Goal: Information Seeking & Learning: Learn about a topic

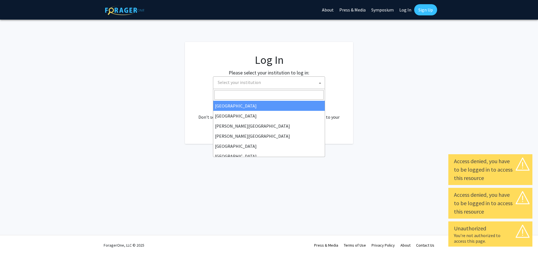
click at [303, 85] on span "Select your institution" at bounding box center [269, 82] width 109 height 11
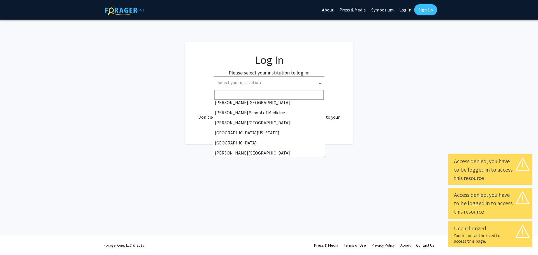
scroll to position [112, 0]
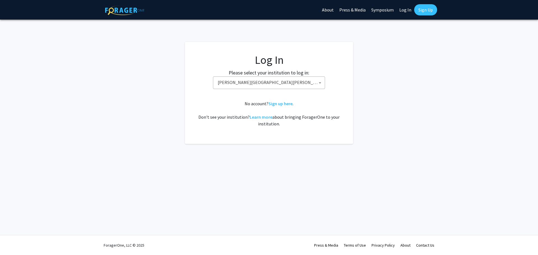
select select "1"
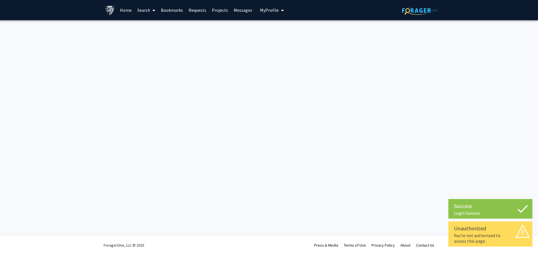
click at [126, 8] on link "Home" at bounding box center [125, 10] width 17 height 20
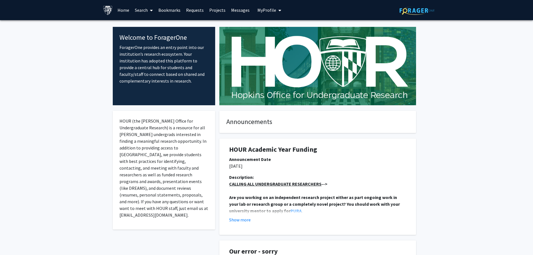
click at [265, 11] on span "My Profile" at bounding box center [267, 10] width 19 height 6
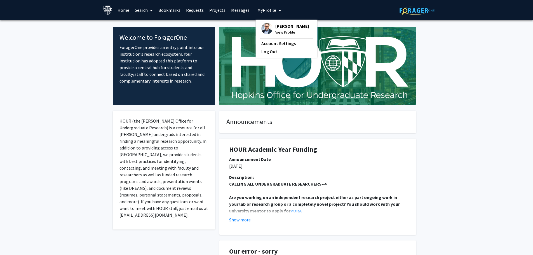
click at [279, 29] on span "[PERSON_NAME]" at bounding box center [292, 26] width 34 height 6
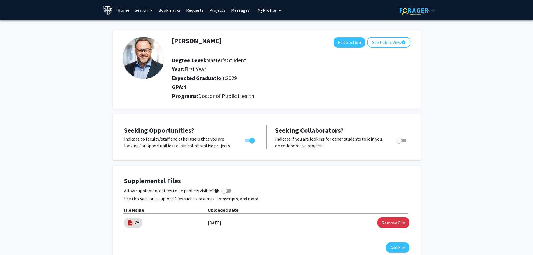
click at [144, 11] on link "Search" at bounding box center [144, 10] width 24 height 20
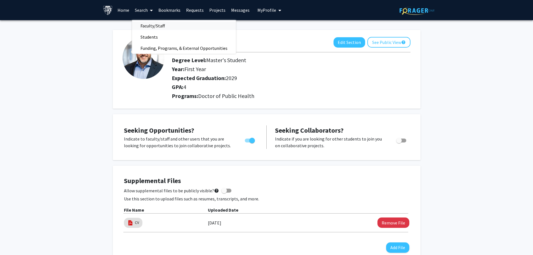
click at [149, 24] on span "Faculty/Staff" at bounding box center [152, 25] width 41 height 11
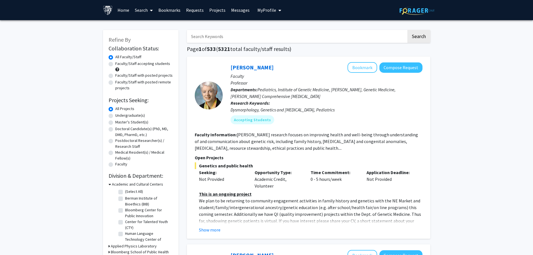
click at [115, 64] on label "Faculty/Staff accepting students" at bounding box center [142, 64] width 55 height 6
click at [115, 64] on input "Faculty/Staff accepting students" at bounding box center [117, 63] width 4 height 4
radio input "true"
click at [115, 75] on label "Faculty/Staff with posted projects" at bounding box center [143, 76] width 57 height 6
click at [115, 75] on input "Faculty/Staff with posted projects" at bounding box center [117, 75] width 4 height 4
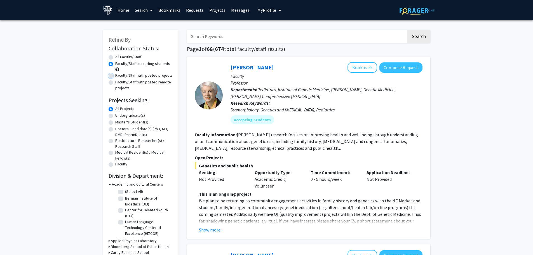
radio input "true"
click at [115, 62] on label "Faculty/Staff accepting students" at bounding box center [142, 64] width 55 height 6
click at [115, 62] on input "Faculty/Staff accepting students" at bounding box center [117, 63] width 4 height 4
radio input "true"
click at [115, 82] on label "Faculty/Staff with posted remote projects" at bounding box center [144, 85] width 58 height 12
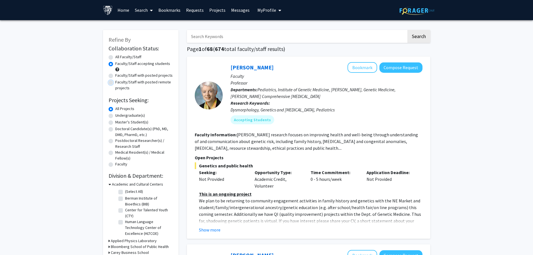
click at [115, 82] on input "Faculty/Staff with posted remote projects" at bounding box center [117, 81] width 4 height 4
radio input "true"
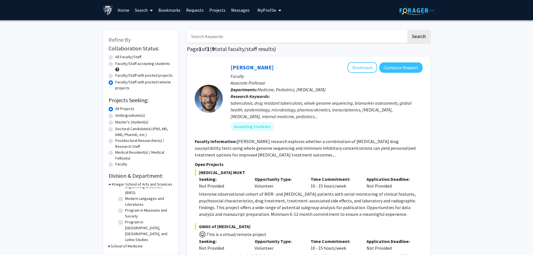
click at [115, 65] on label "Faculty/Staff accepting students" at bounding box center [142, 64] width 55 height 6
click at [115, 64] on input "Faculty/Staff accepting students" at bounding box center [117, 63] width 4 height 4
radio input "true"
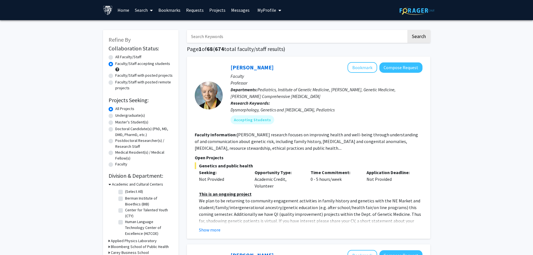
click at [115, 59] on label "All Faculty/Staff" at bounding box center [128, 57] width 26 height 6
click at [115, 58] on input "All Faculty/Staff" at bounding box center [117, 56] width 4 height 4
radio input "true"
click at [217, 39] on input "Search Keywords" at bounding box center [297, 36] width 220 height 13
type input "dementia"
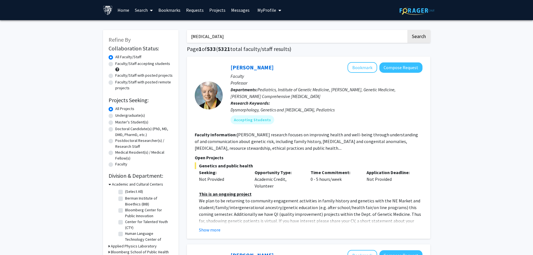
click at [408, 30] on button "Search" at bounding box center [419, 36] width 23 height 13
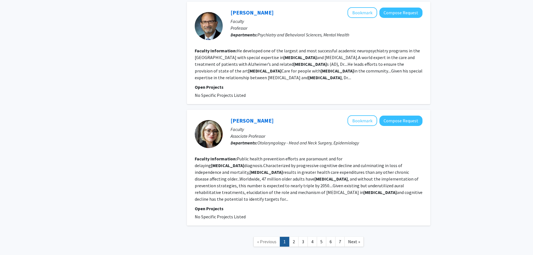
scroll to position [934, 0]
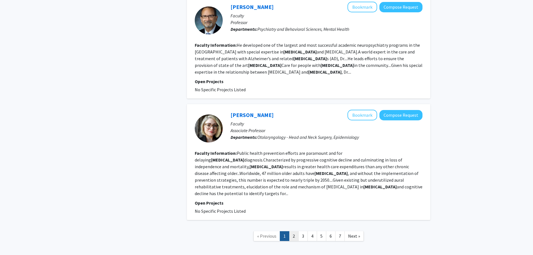
click at [296, 231] on link "2" at bounding box center [294, 236] width 10 height 10
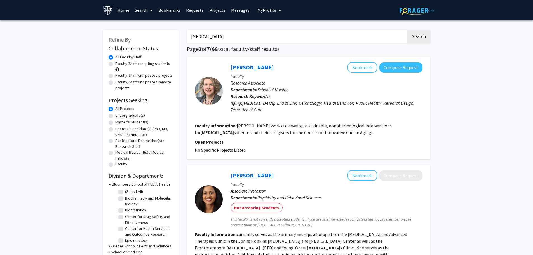
click at [115, 130] on label "Doctoral Candidate(s) (PhD, MD, DMD, PharmD, etc.)" at bounding box center [144, 132] width 58 height 12
click at [115, 130] on input "Doctoral Candidate(s) (PhD, MD, DMD, PharmD, etc.)" at bounding box center [117, 128] width 4 height 4
radio input "true"
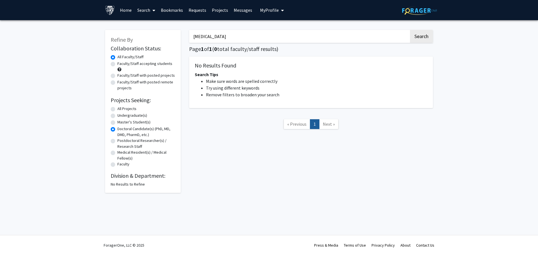
click at [117, 125] on label "Master's Student(s)" at bounding box center [133, 122] width 33 height 6
click at [117, 123] on input "Master's Student(s)" at bounding box center [119, 121] width 4 height 4
radio input "true"
click at [117, 109] on label "All Projects" at bounding box center [126, 109] width 19 height 6
click at [117, 109] on input "All Projects" at bounding box center [119, 108] width 4 height 4
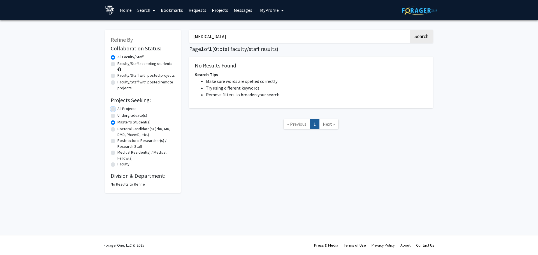
radio input "true"
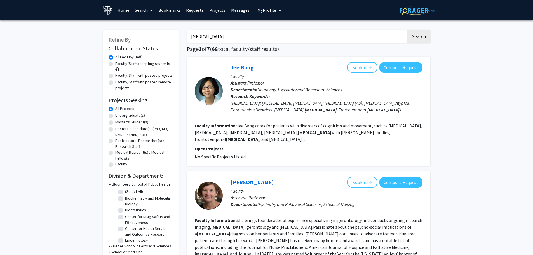
click at [115, 64] on label "Faculty/Staff accepting students" at bounding box center [142, 64] width 55 height 6
click at [115, 64] on input "Faculty/Staff accepting students" at bounding box center [117, 63] width 4 height 4
radio input "true"
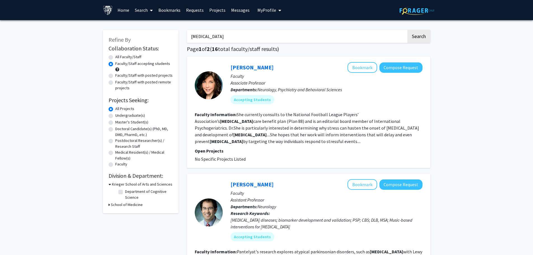
click at [113, 76] on div "Faculty/Staff with posted projects" at bounding box center [141, 76] width 64 height 7
click at [115, 76] on label "Faculty/Staff with posted projects" at bounding box center [143, 76] width 57 height 6
click at [115, 76] on input "Faculty/Staff with posted projects" at bounding box center [117, 75] width 4 height 4
radio input "true"
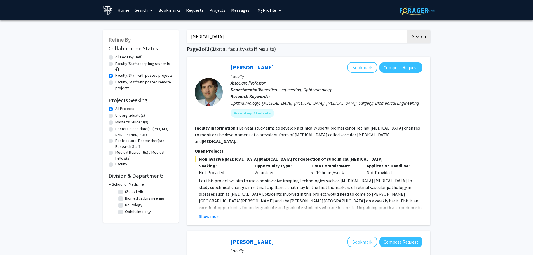
drag, startPoint x: 243, startPoint y: 37, endPoint x: 120, endPoint y: 38, distance: 123.2
click at [120, 38] on div "Refine By Collaboration Status: Collaboration Status All Faculty/Staff Collabor…" at bounding box center [267, 213] width 336 height 379
type input "financial"
click at [408, 30] on button "Search" at bounding box center [419, 36] width 23 height 13
radio input "true"
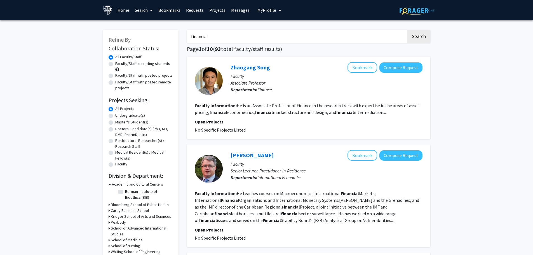
click at [131, 63] on label "Faculty/Staff accepting students" at bounding box center [142, 64] width 55 height 6
click at [119, 63] on input "Faculty/Staff accepting students" at bounding box center [117, 63] width 4 height 4
radio input "true"
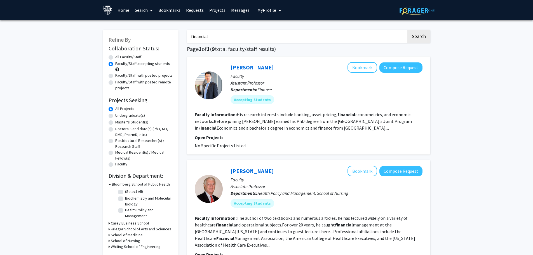
click at [115, 75] on label "Faculty/Staff with posted projects" at bounding box center [143, 76] width 57 height 6
click at [115, 75] on input "Faculty/Staff with posted projects" at bounding box center [117, 75] width 4 height 4
radio input "true"
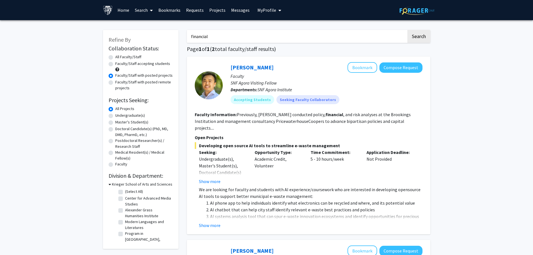
drag, startPoint x: 228, startPoint y: 35, endPoint x: 141, endPoint y: 42, distance: 86.7
click at [141, 42] on div "Refine By Collaboration Status: Collaboration Status All Faculty/Staff Collabor…" at bounding box center [267, 236] width 336 height 425
click at [145, 10] on link "Search" at bounding box center [144, 10] width 24 height 20
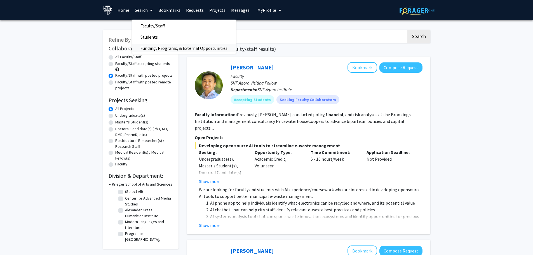
click at [168, 51] on span "Funding, Programs, & External Opportunities" at bounding box center [184, 48] width 104 height 11
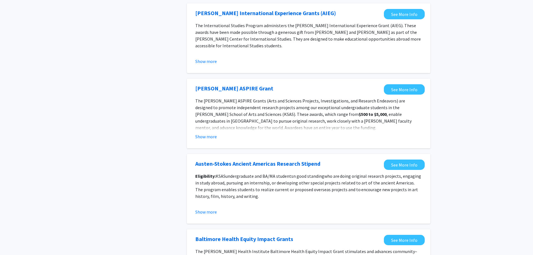
scroll to position [585, 0]
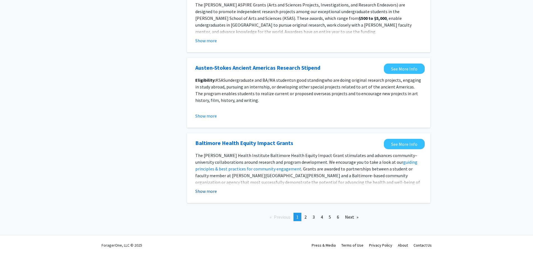
click at [202, 189] on button "Show more" at bounding box center [206, 191] width 22 height 7
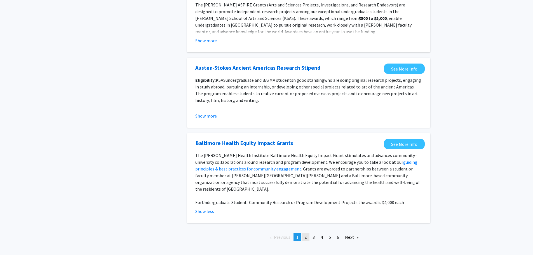
click at [307, 234] on span "2" at bounding box center [306, 237] width 2 height 6
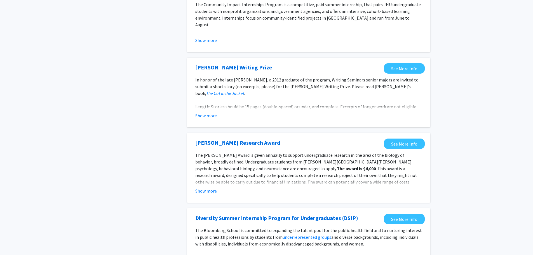
scroll to position [588, 0]
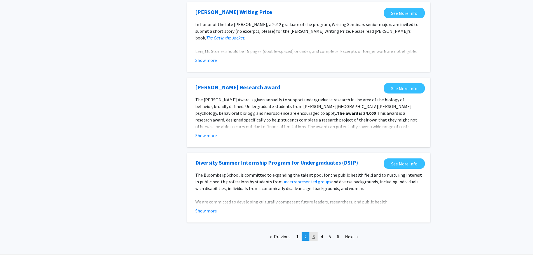
click at [312, 239] on link "page 3" at bounding box center [314, 236] width 8 height 8
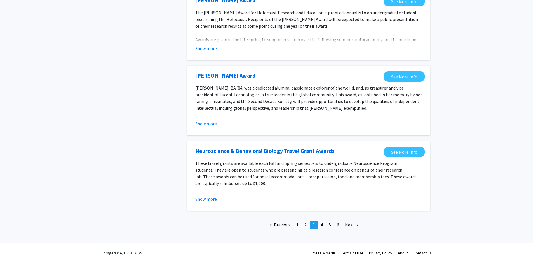
scroll to position [592, 0]
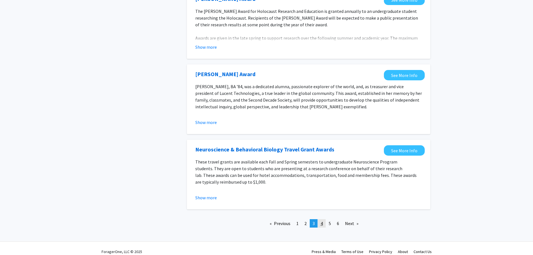
click at [321, 221] on span "4" at bounding box center [322, 224] width 2 height 6
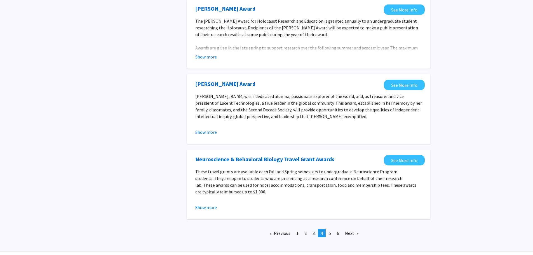
scroll to position [592, 0]
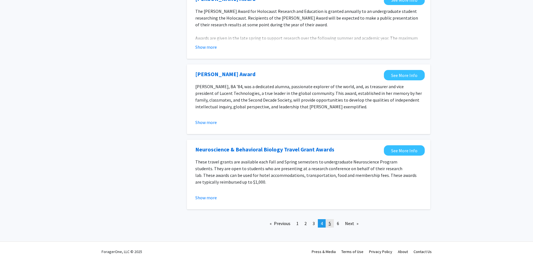
click at [329, 219] on link "page 5" at bounding box center [330, 223] width 8 height 8
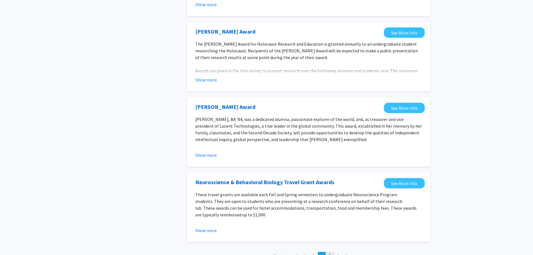
scroll to position [592, 0]
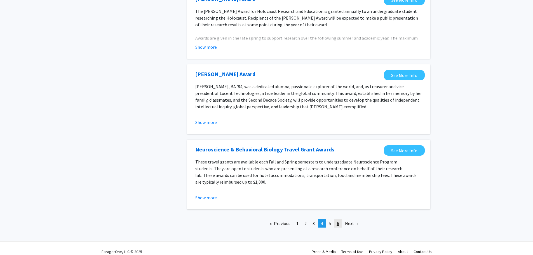
click at [341, 219] on link "page 6" at bounding box center [338, 223] width 8 height 8
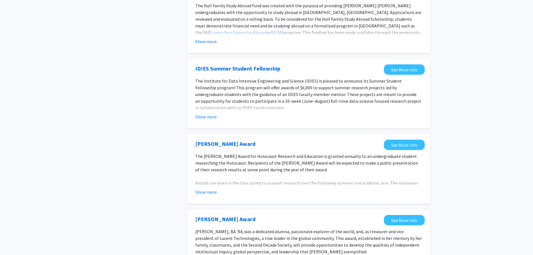
scroll to position [560, 0]
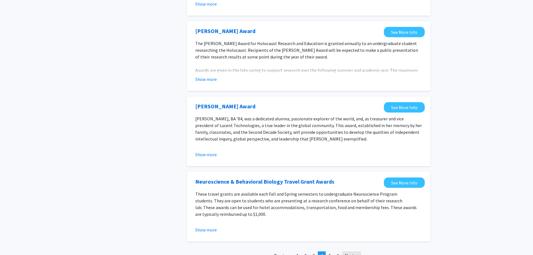
click at [350, 252] on link "Next page" at bounding box center [351, 255] width 19 height 8
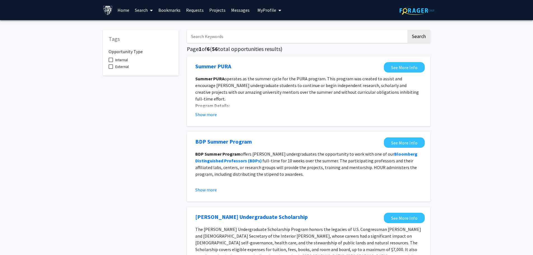
click at [268, 12] on span "My Profile" at bounding box center [267, 10] width 19 height 6
click at [137, 10] on link "Search" at bounding box center [144, 10] width 24 height 20
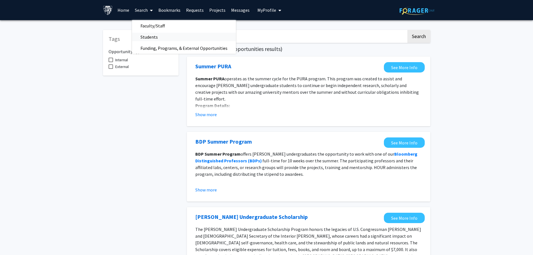
click at [148, 38] on span "Students" at bounding box center [149, 36] width 34 height 11
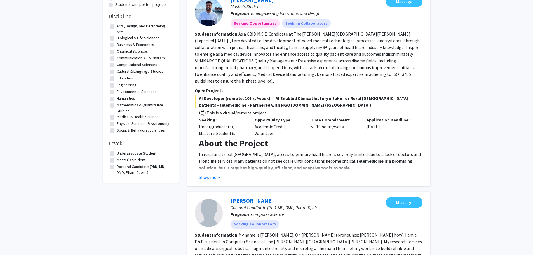
scroll to position [84, 0]
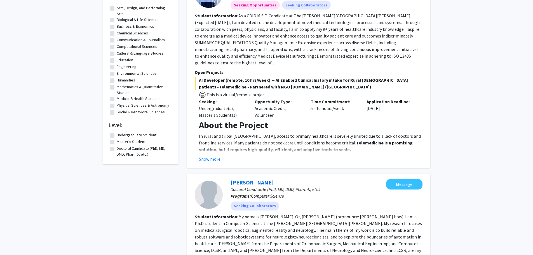
click at [117, 147] on label "Doctoral Candidate (PhD, MD, DMD, PharmD, etc.)" at bounding box center [144, 152] width 55 height 12
click at [117, 147] on input "Doctoral Candidate (PhD, MD, DMD, PharmD, etc.)" at bounding box center [119, 148] width 4 height 4
checkbox input "true"
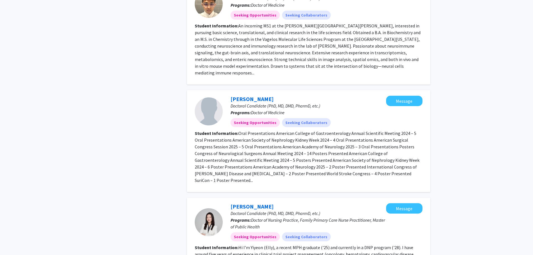
scroll to position [972, 0]
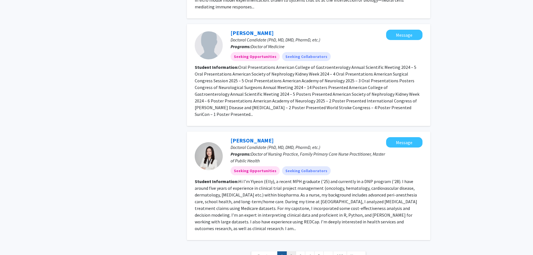
click at [292, 251] on link "2" at bounding box center [292, 256] width 10 height 10
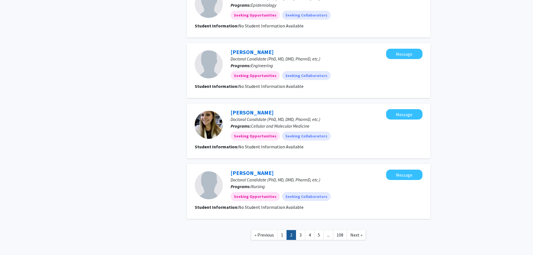
scroll to position [523, 0]
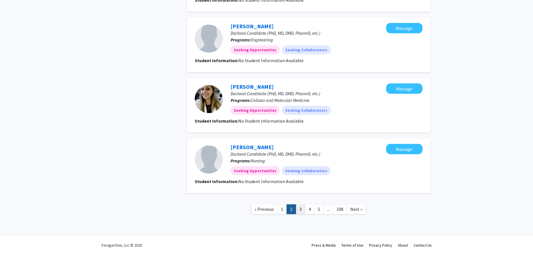
click at [302, 211] on link "3" at bounding box center [301, 209] width 10 height 10
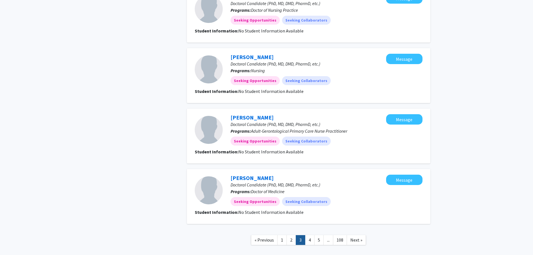
scroll to position [463, 0]
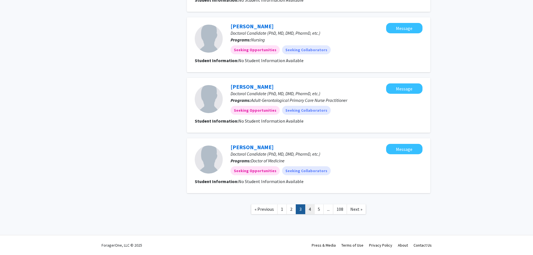
click at [310, 208] on link "4" at bounding box center [310, 209] width 10 height 10
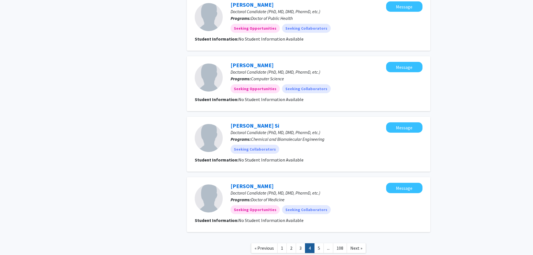
scroll to position [463, 0]
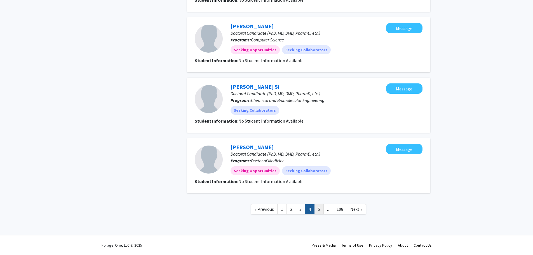
click at [317, 210] on link "5" at bounding box center [319, 209] width 10 height 10
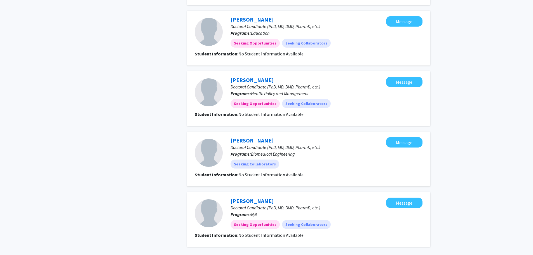
scroll to position [463, 0]
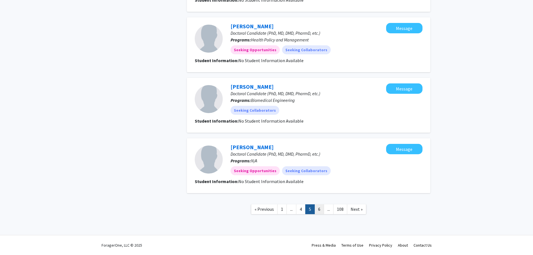
click at [317, 211] on link "6" at bounding box center [320, 209] width 10 height 10
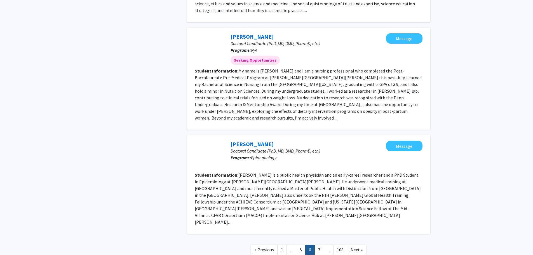
scroll to position [701, 0]
click at [319, 245] on link "7" at bounding box center [320, 250] width 10 height 10
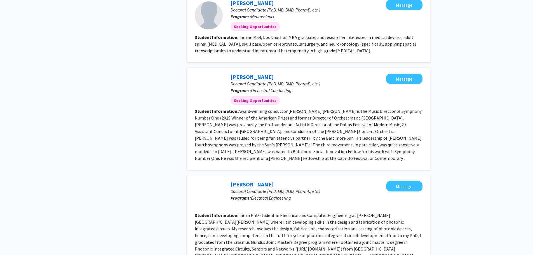
scroll to position [802, 0]
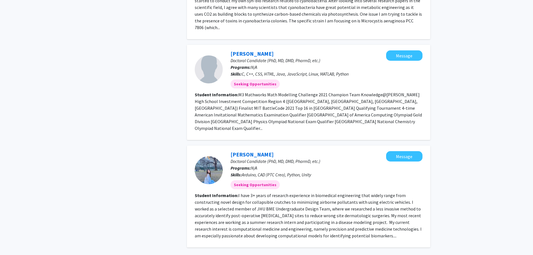
scroll to position [805, 0]
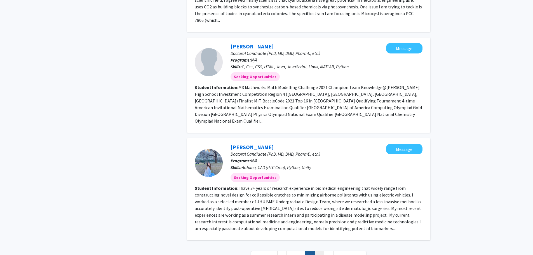
click at [316, 251] on link "9" at bounding box center [320, 256] width 10 height 10
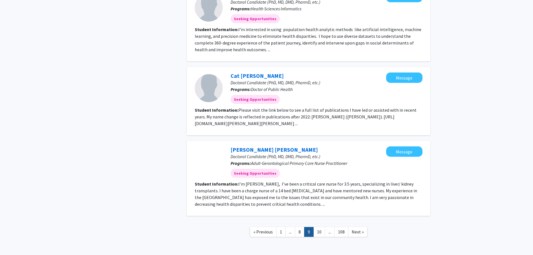
scroll to position [756, 0]
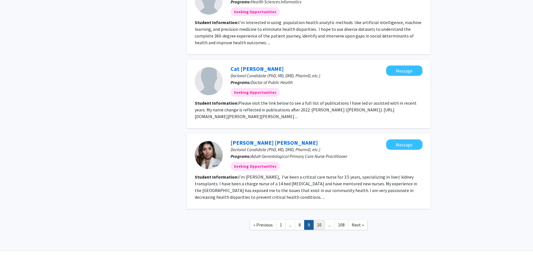
click at [322, 220] on link "10" at bounding box center [320, 225] width 12 height 10
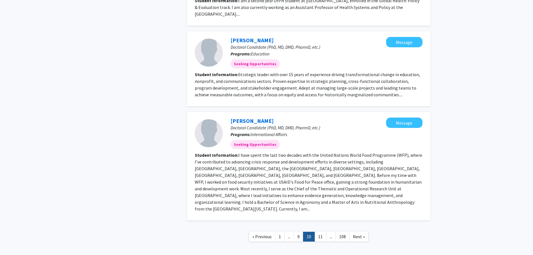
scroll to position [651, 0]
click at [322, 231] on link "11" at bounding box center [321, 236] width 12 height 10
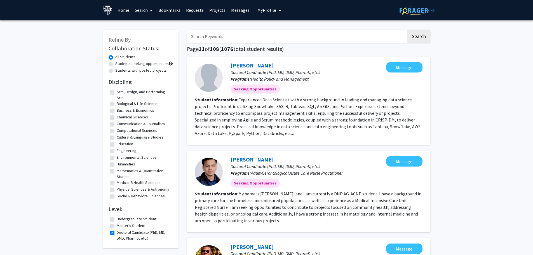
click at [226, 34] on input "Search Keywords" at bounding box center [297, 36] width 220 height 13
click at [274, 13] on span "My Profile" at bounding box center [267, 10] width 19 height 6
click at [271, 28] on div "Daniel Hutcherson View Profile" at bounding box center [285, 29] width 48 height 12
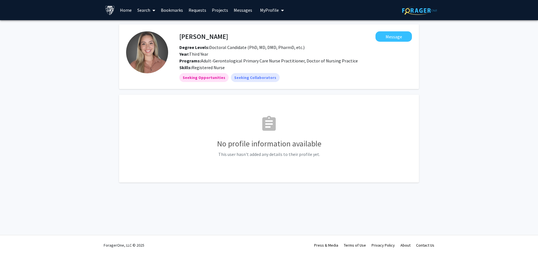
click at [146, 53] on img at bounding box center [147, 52] width 42 height 42
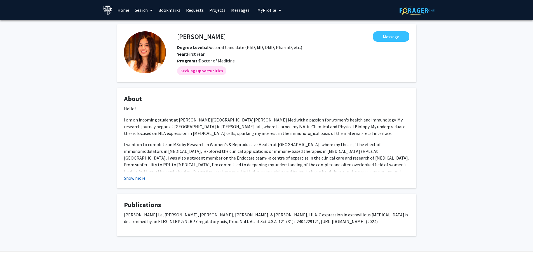
click at [138, 178] on button "Show more" at bounding box center [135, 178] width 22 height 7
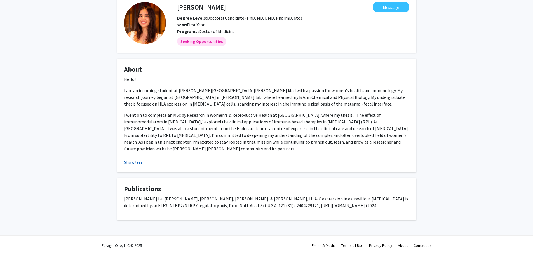
scroll to position [30, 0]
